Goal: Use online tool/utility: Use online tool/utility

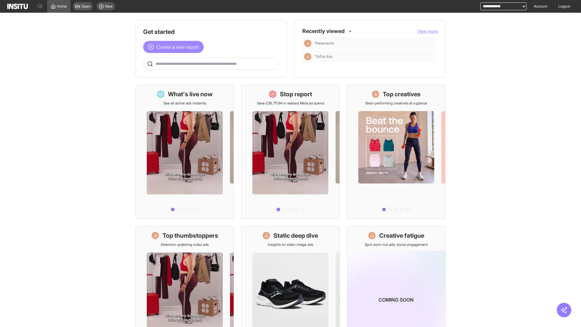
click at [175, 47] on span "Create a new report" at bounding box center [177, 46] width 42 height 7
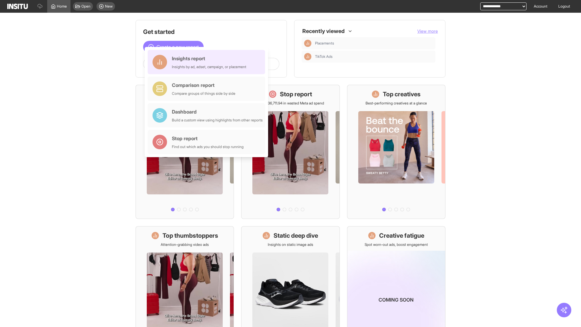
click at [208, 62] on div "Insights report Insights by ad, adset, campaign, or placement" at bounding box center [209, 62] width 74 height 15
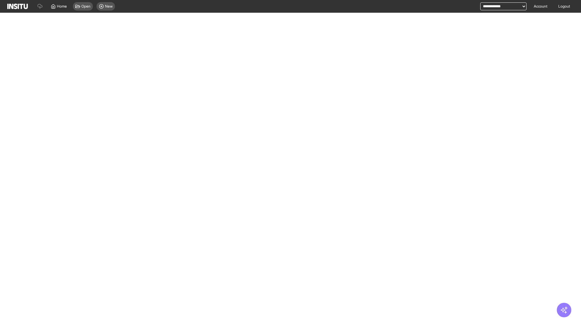
select select "**"
